Goal: Task Accomplishment & Management: Use online tool/utility

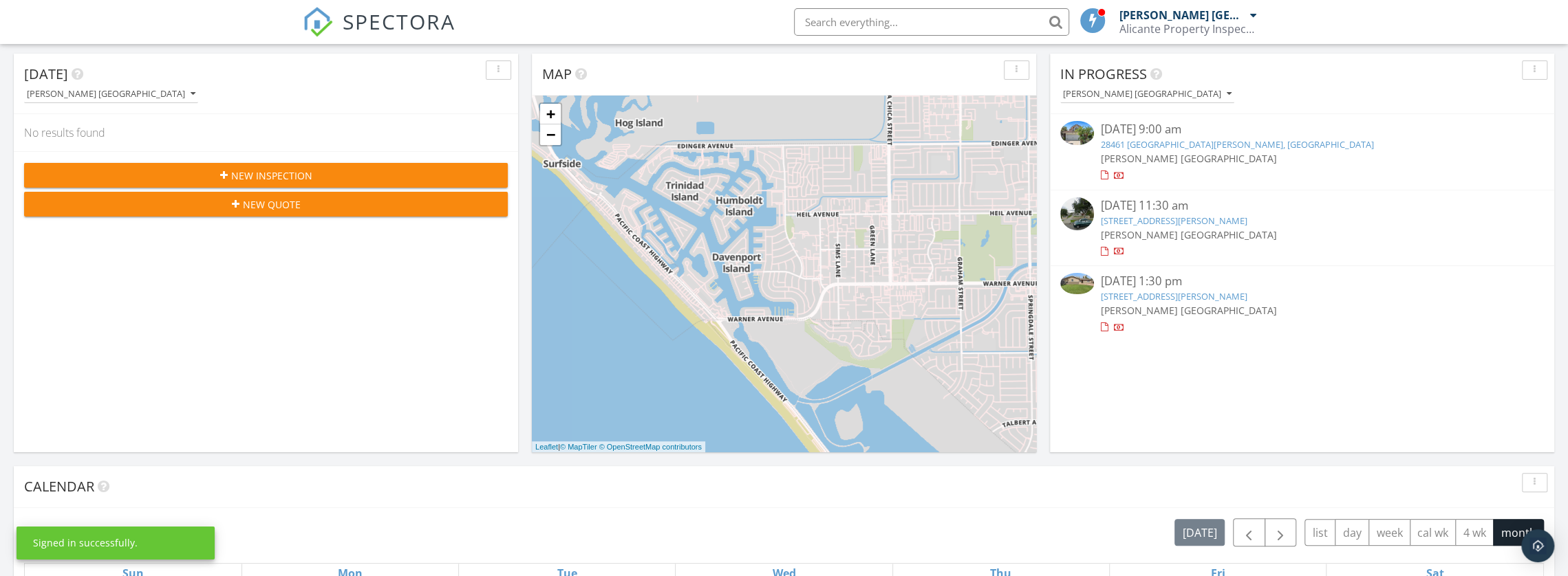
scroll to position [137, 0]
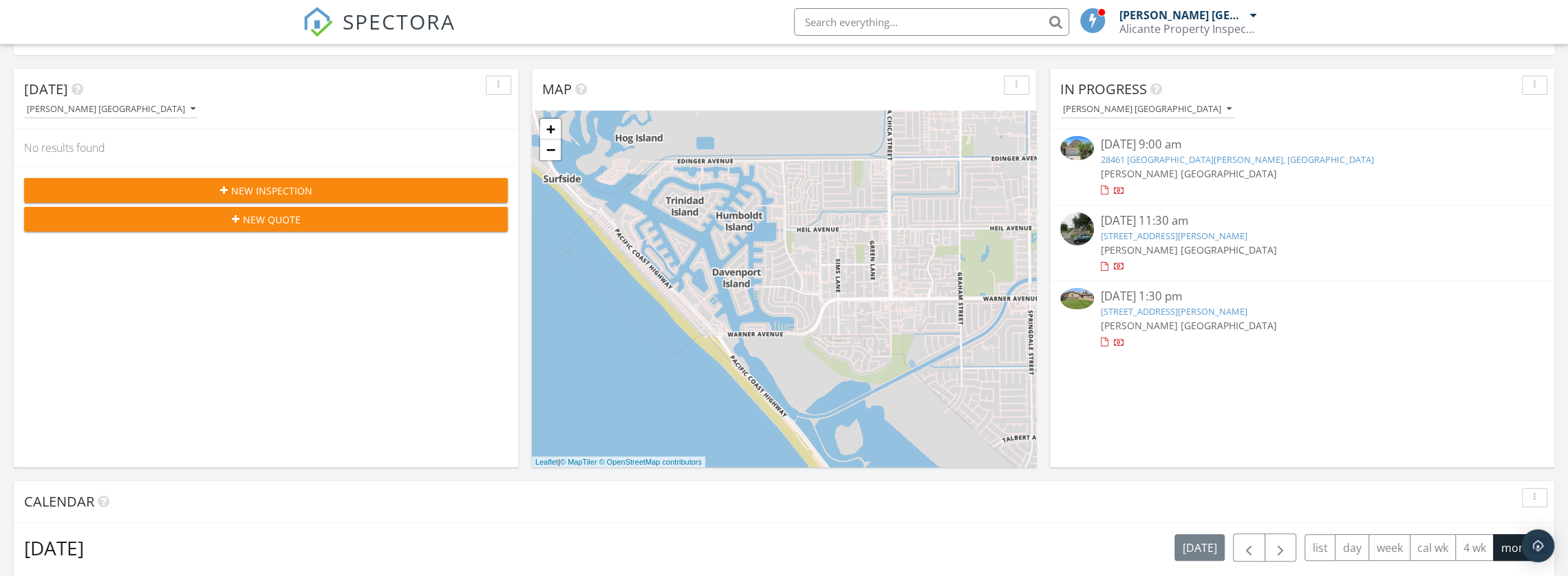
click at [1133, 310] on link "[STREET_ADDRESS][PERSON_NAME]" at bounding box center [1174, 311] width 147 height 12
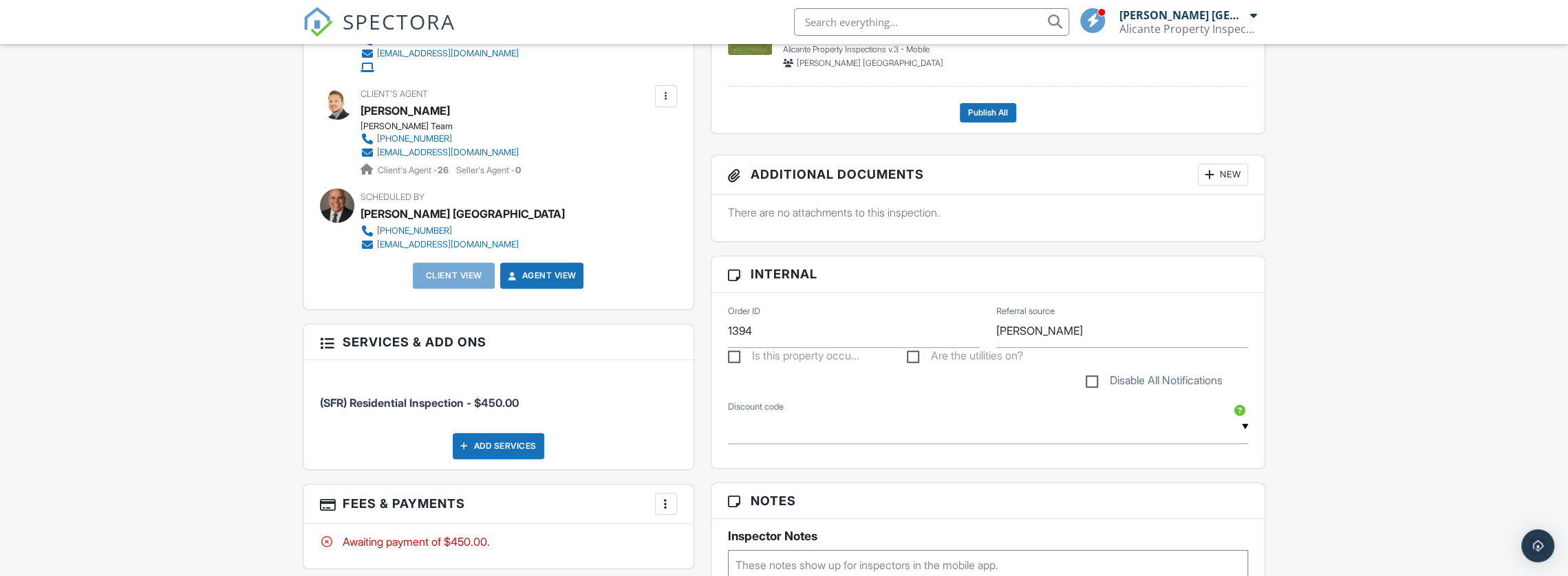
scroll to position [332, 0]
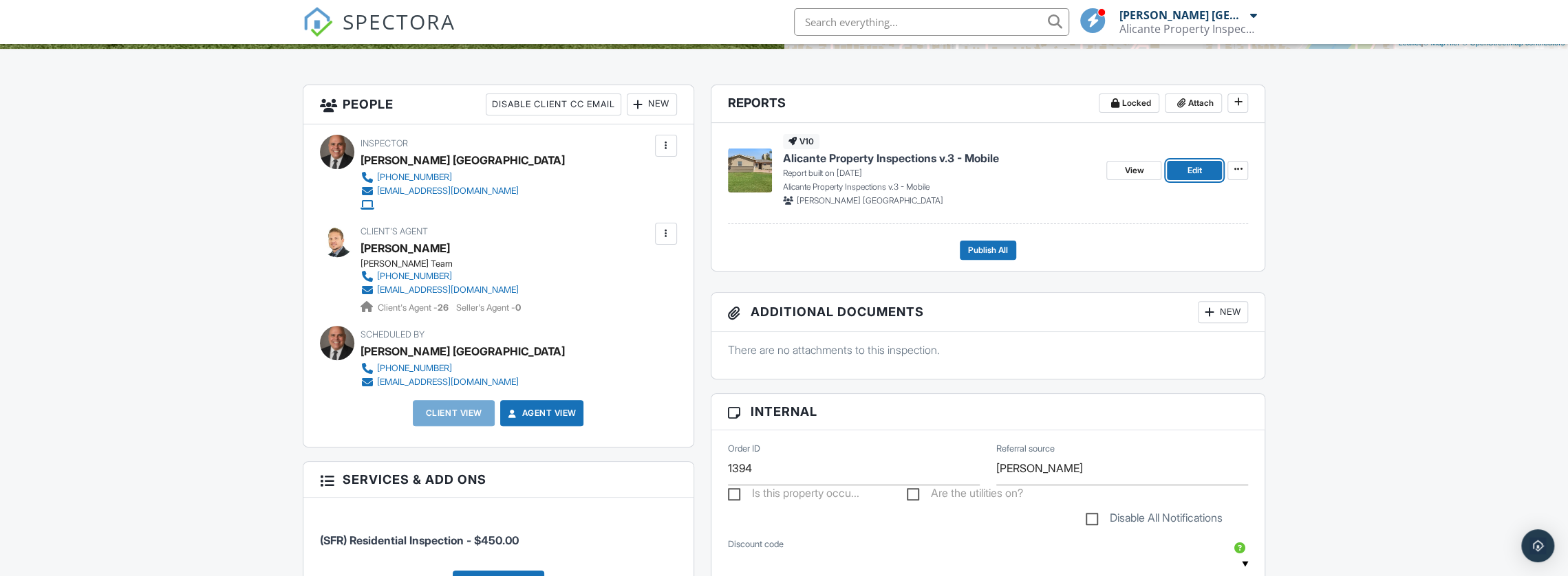
click at [1189, 164] on span "Edit" at bounding box center [1195, 170] width 14 height 14
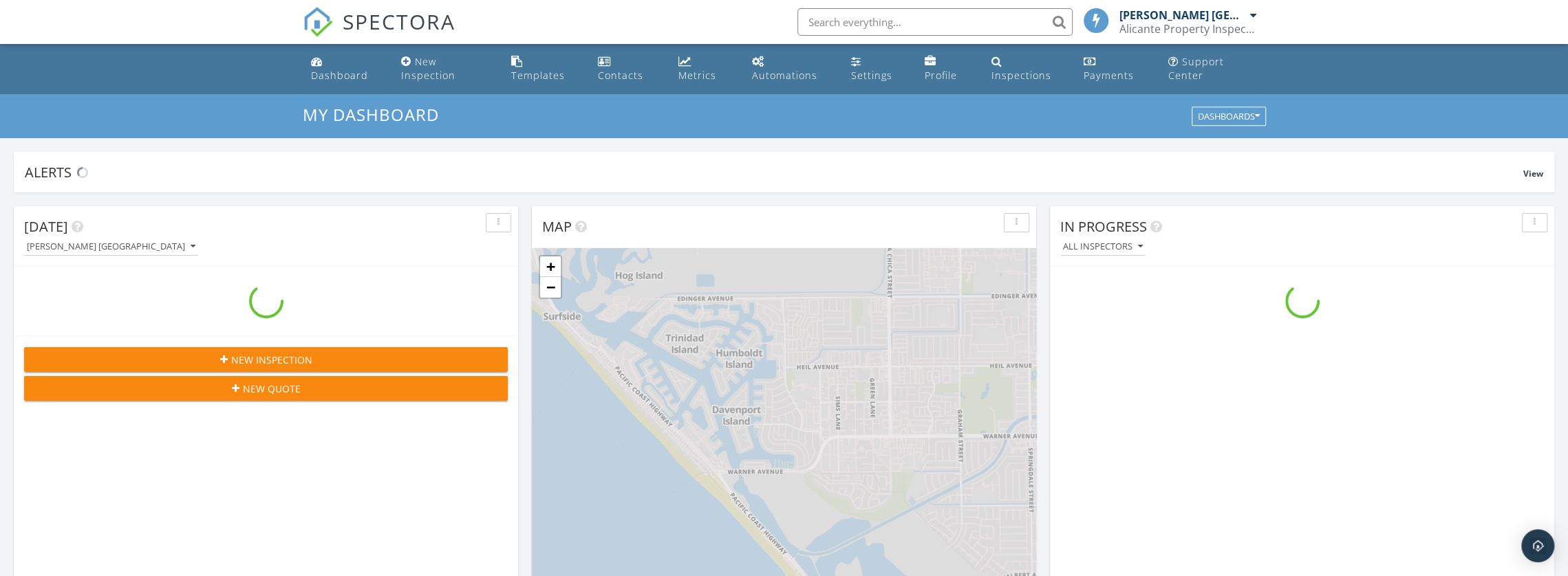
scroll to position [1272, 1589]
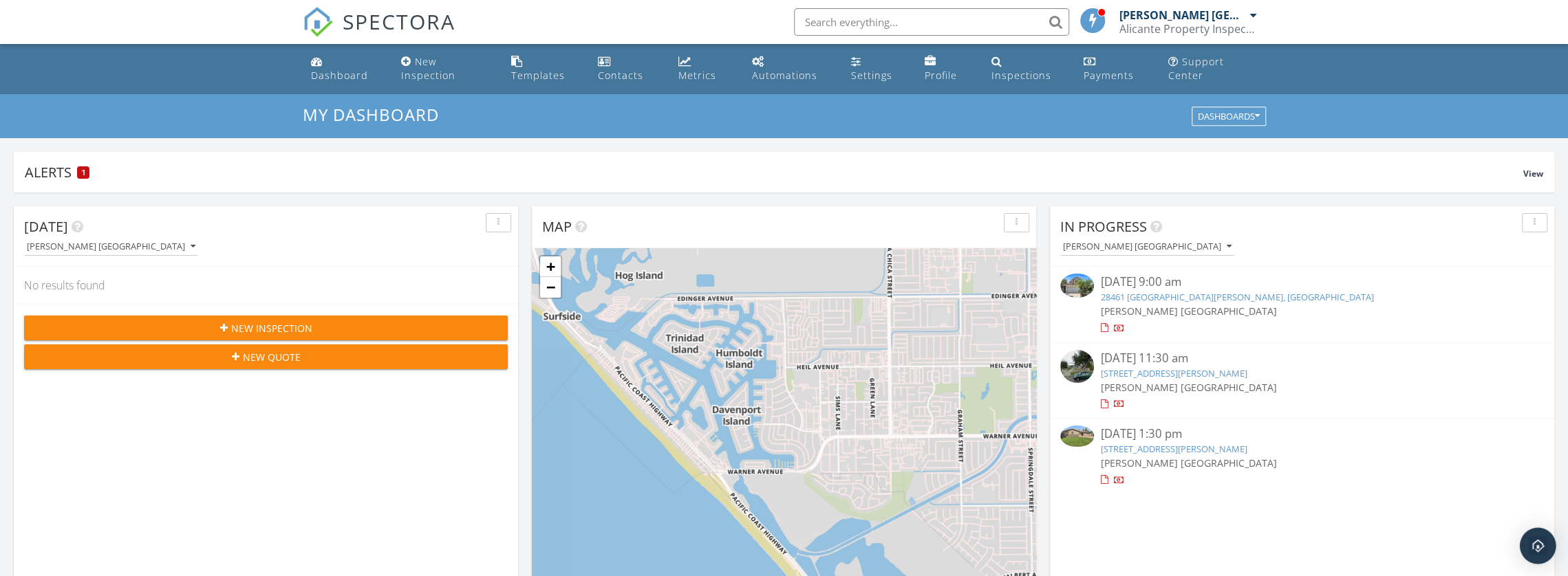
click at [1534, 539] on img "Open Intercom Messenger" at bounding box center [1538, 546] width 18 height 18
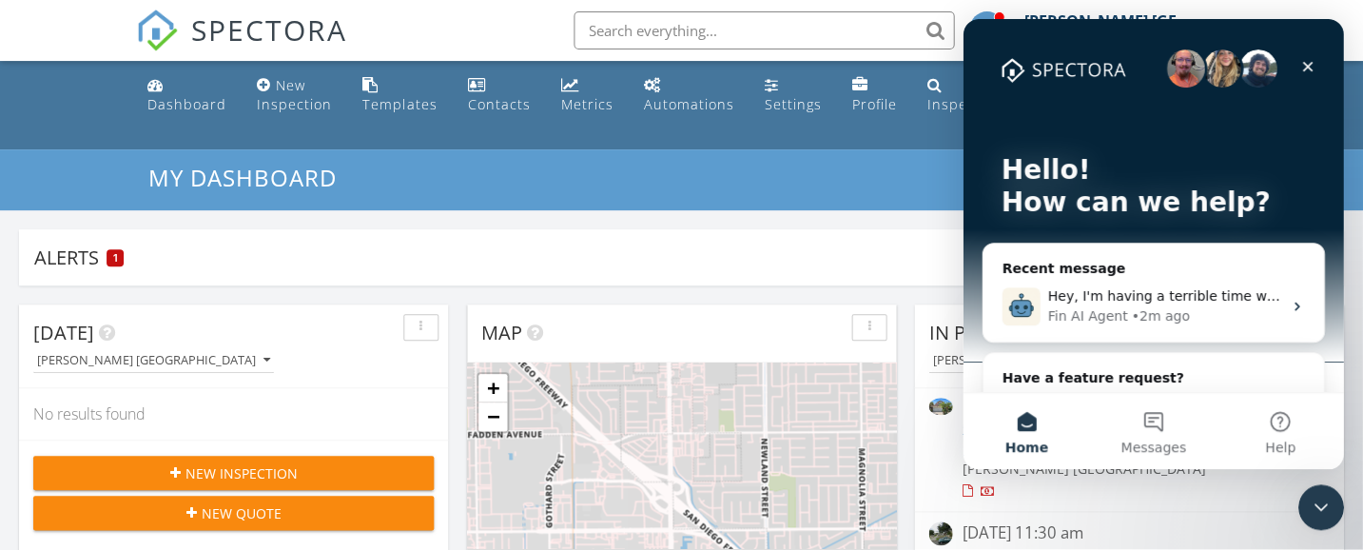
scroll to position [1761, 1393]
click at [1307, 65] on icon "Close" at bounding box center [1307, 66] width 15 height 15
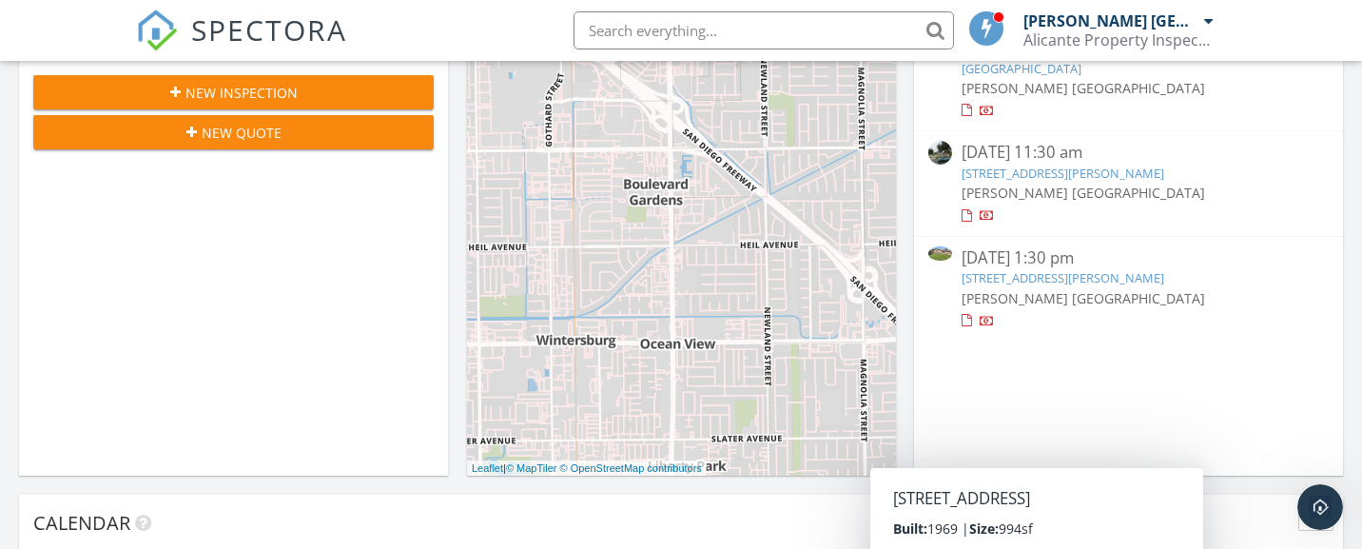
scroll to position [0, 0]
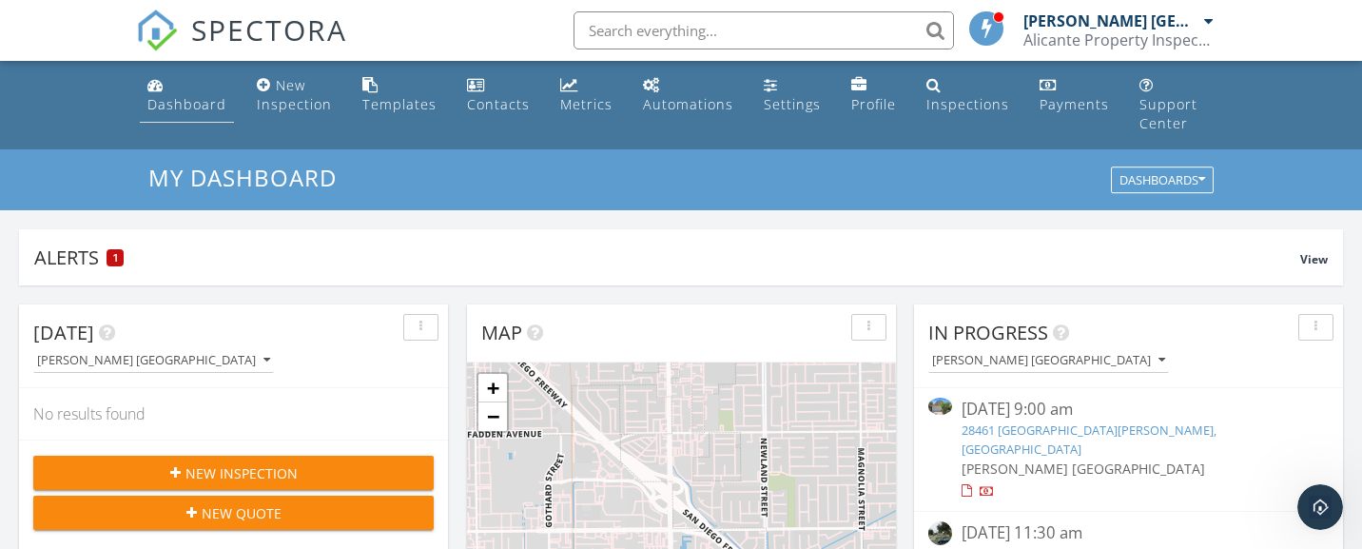
click at [195, 102] on div "Dashboard" at bounding box center [186, 104] width 79 height 18
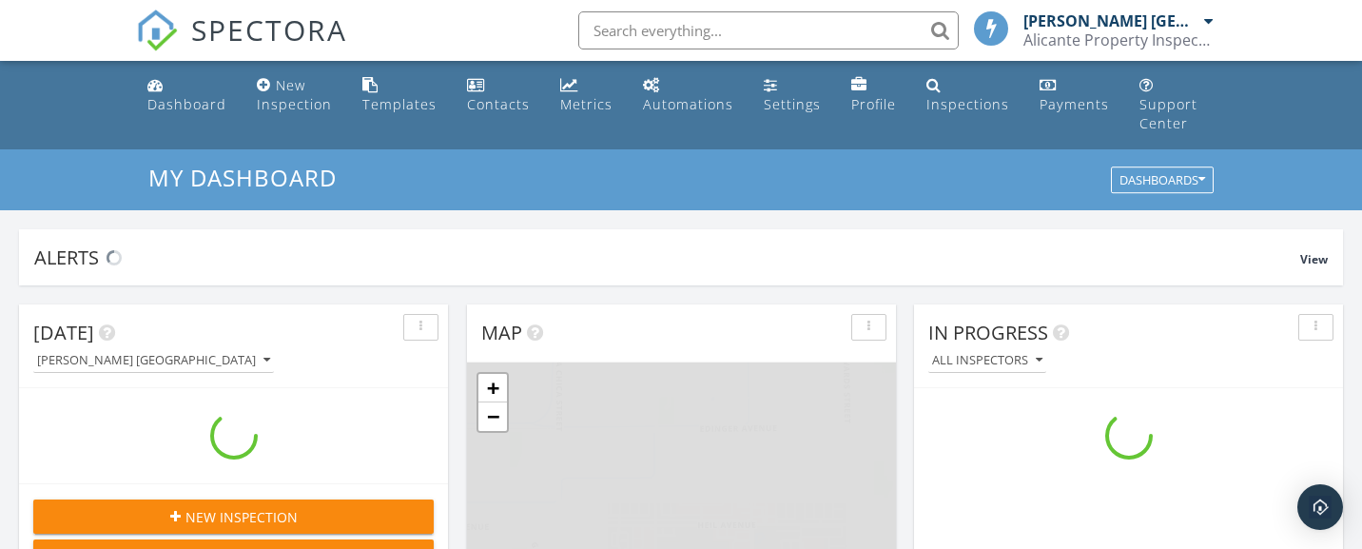
scroll to position [1760, 1391]
